Goal: Find specific page/section: Find specific page/section

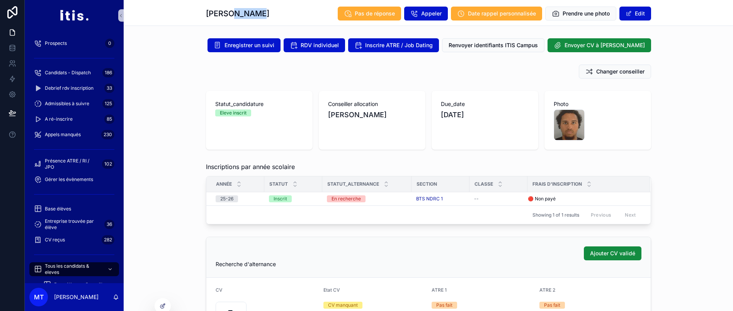
drag, startPoint x: 262, startPoint y: 12, endPoint x: 234, endPoint y: 18, distance: 28.9
click at [234, 18] on div "Hendy Moltot Pas de réponse Appeler Date rappel personnalisée Prendre une photo…" at bounding box center [428, 13] width 445 height 15
copy h1 "Moltot"
click at [241, 12] on h1 "Hendy Moltot" at bounding box center [237, 13] width 63 height 11
